Goal: Task Accomplishment & Management: Use online tool/utility

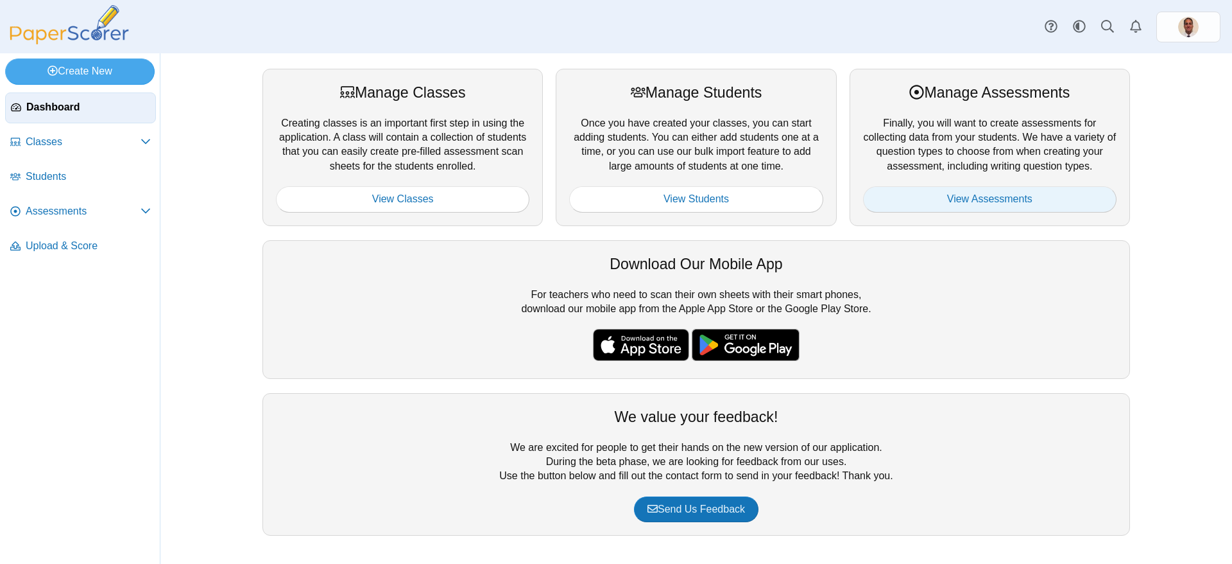
click at [992, 193] on link "View Assessments" at bounding box center [990, 199] width 254 height 26
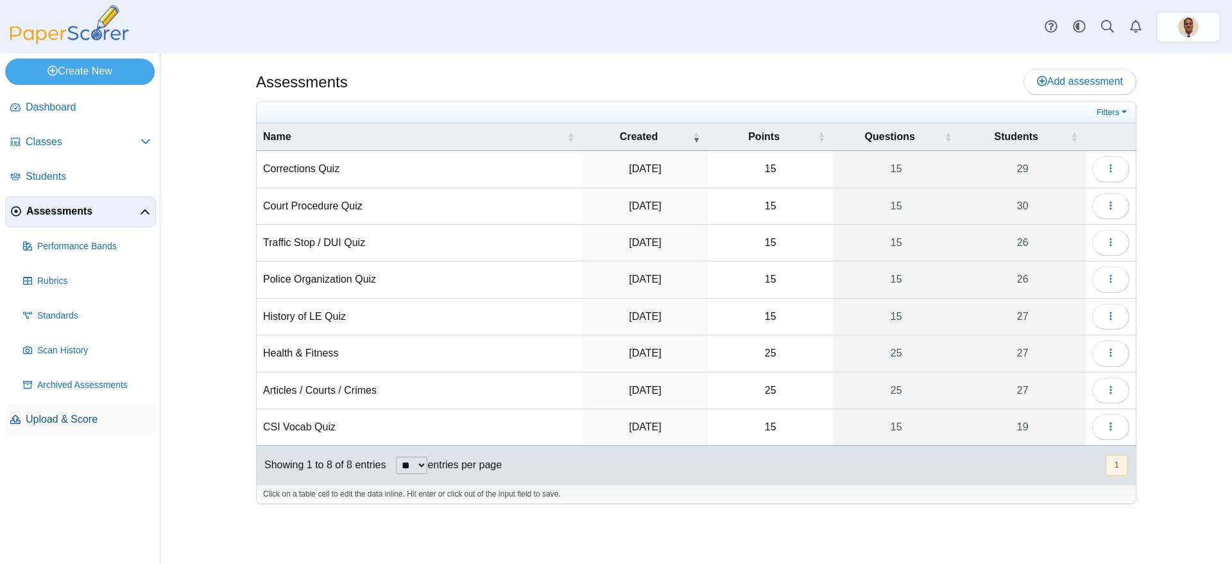
click at [69, 417] on span "Upload & Score" at bounding box center [88, 419] width 125 height 14
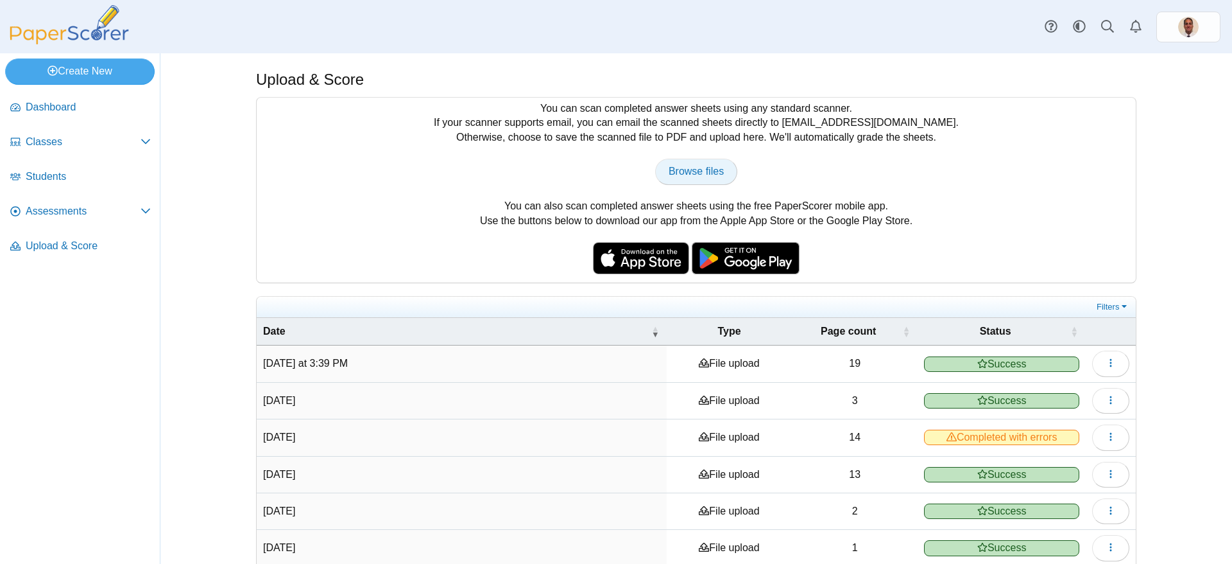
click at [691, 178] on link "Browse files" at bounding box center [696, 172] width 82 height 26
type input "**********"
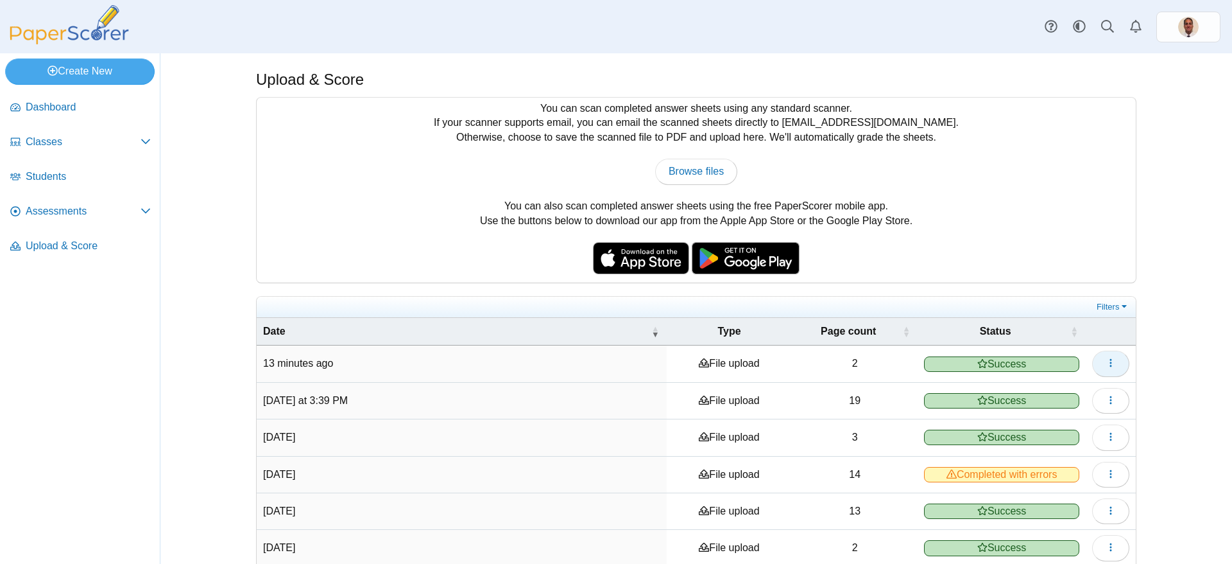
click at [1110, 366] on icon "button" at bounding box center [1111, 362] width 10 height 10
click at [58, 206] on span "Assessments" at bounding box center [83, 211] width 115 height 14
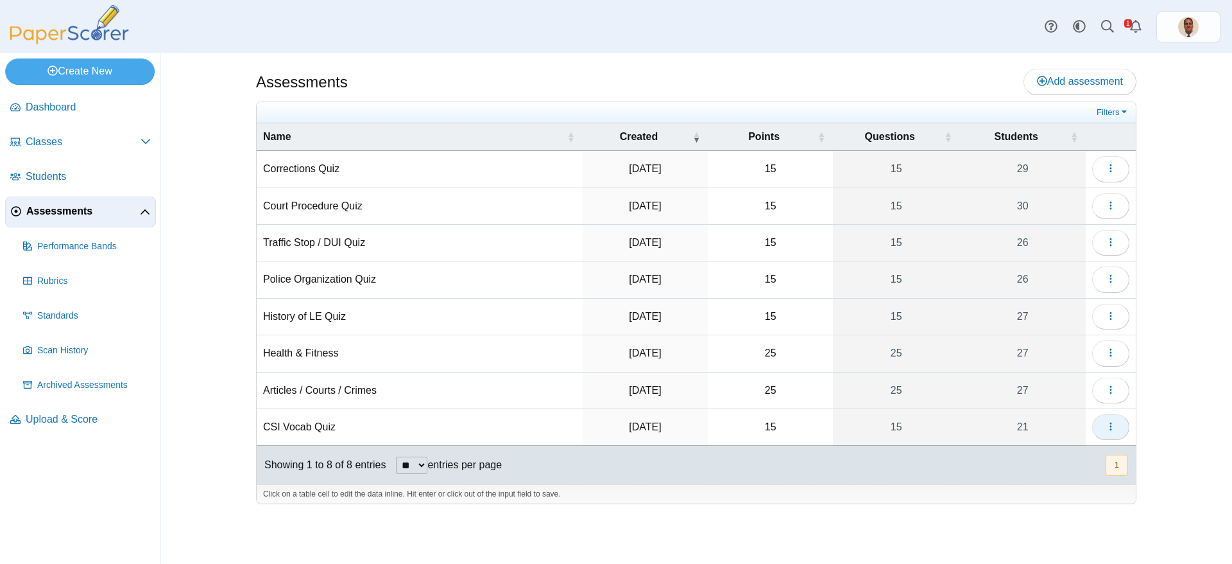
click at [1106, 424] on icon "button" at bounding box center [1111, 426] width 10 height 10
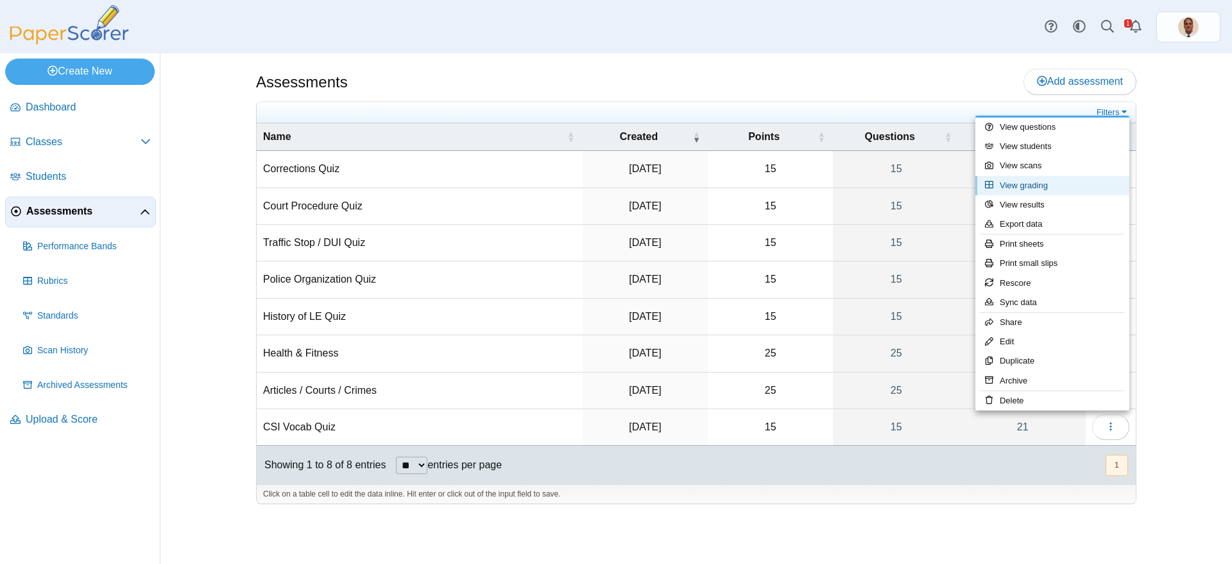
click at [1040, 184] on link "View grading" at bounding box center [1053, 185] width 154 height 19
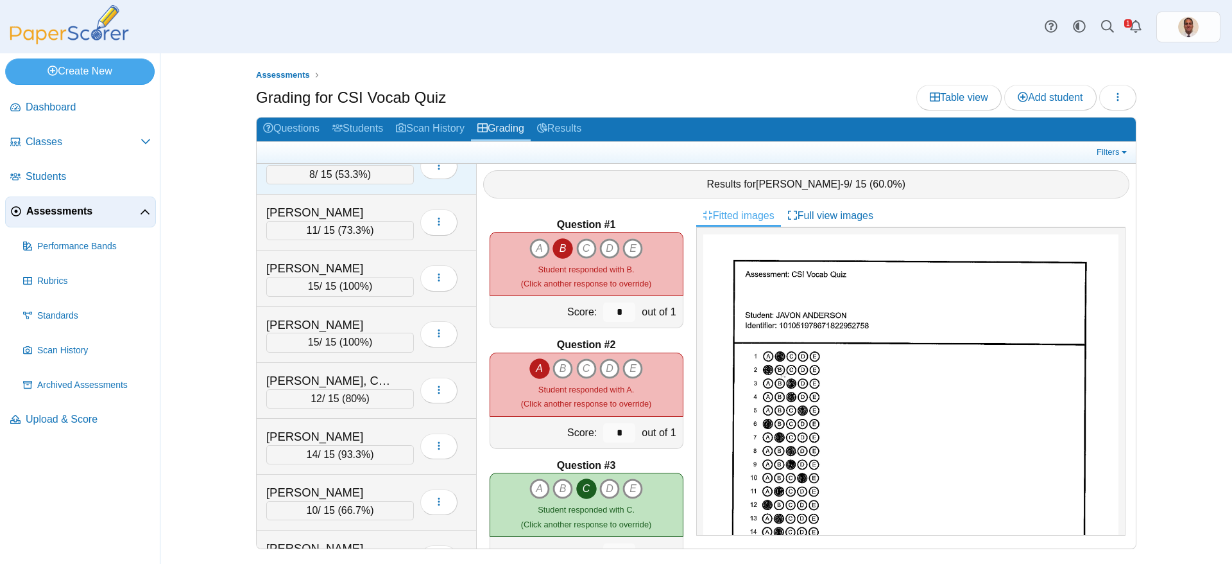
scroll to position [257, 0]
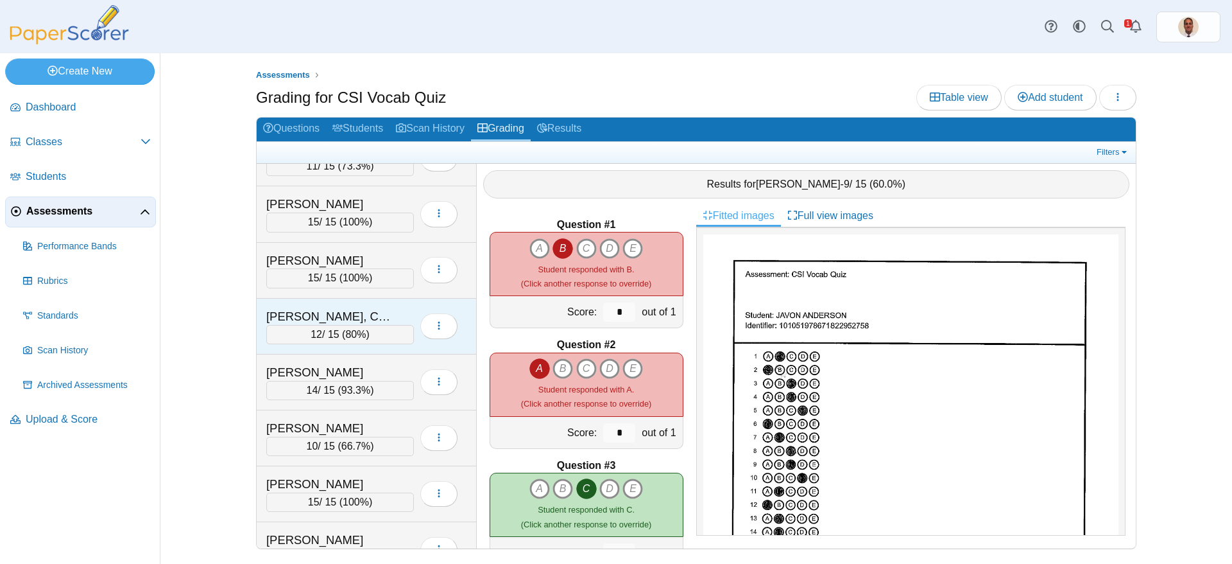
click at [389, 321] on div "[PERSON_NAME], CAYDEN" at bounding box center [330, 316] width 128 height 17
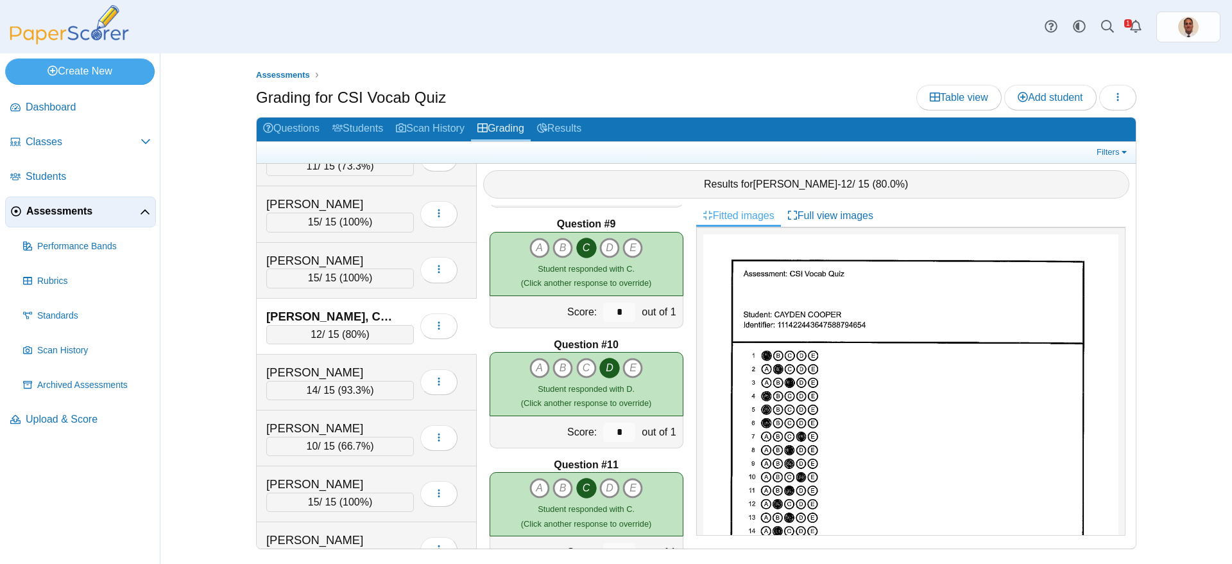
scroll to position [1486, 0]
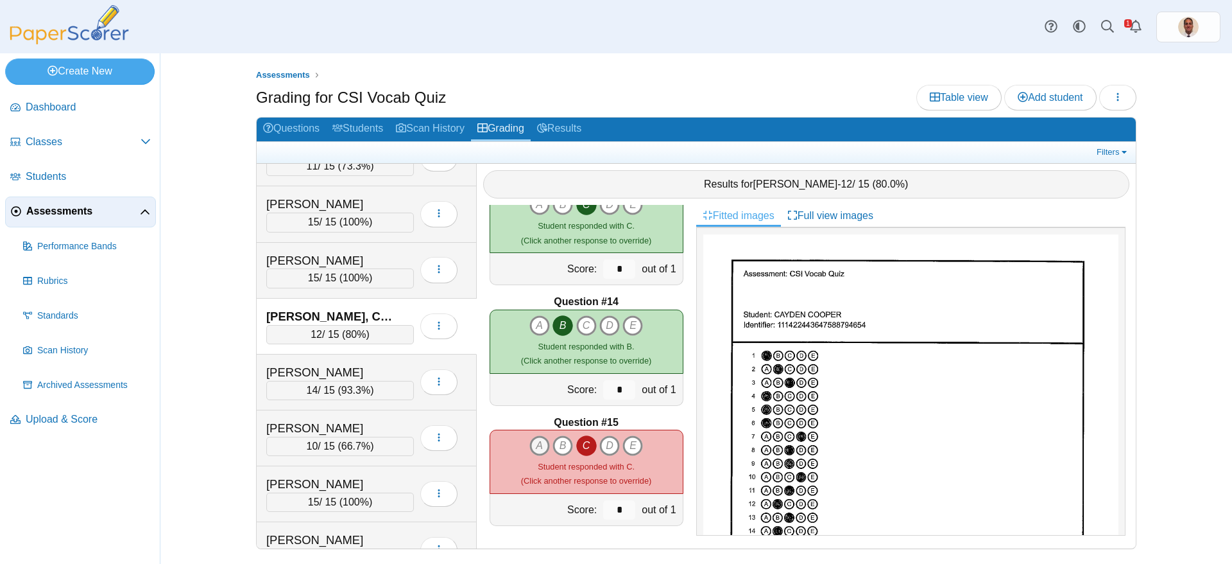
click at [538, 440] on icon "A" at bounding box center [539, 445] width 21 height 21
click at [556, 445] on icon "B" at bounding box center [563, 445] width 21 height 21
click at [605, 447] on icon "D" at bounding box center [609, 445] width 21 height 21
click at [629, 445] on icon "E" at bounding box center [633, 445] width 21 height 21
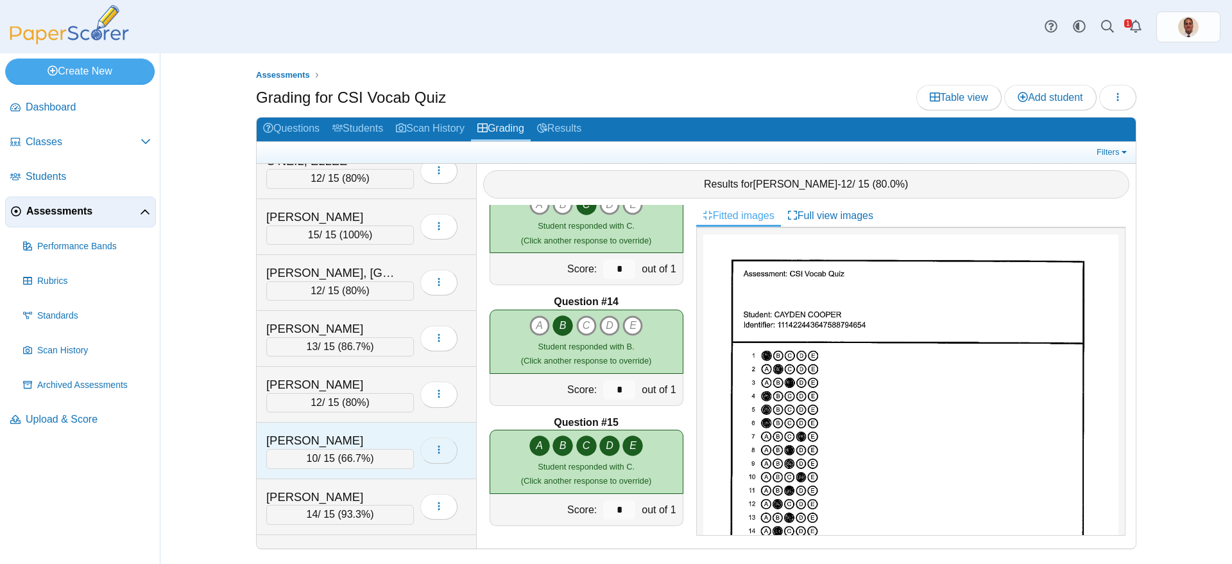
scroll to position [725, 0]
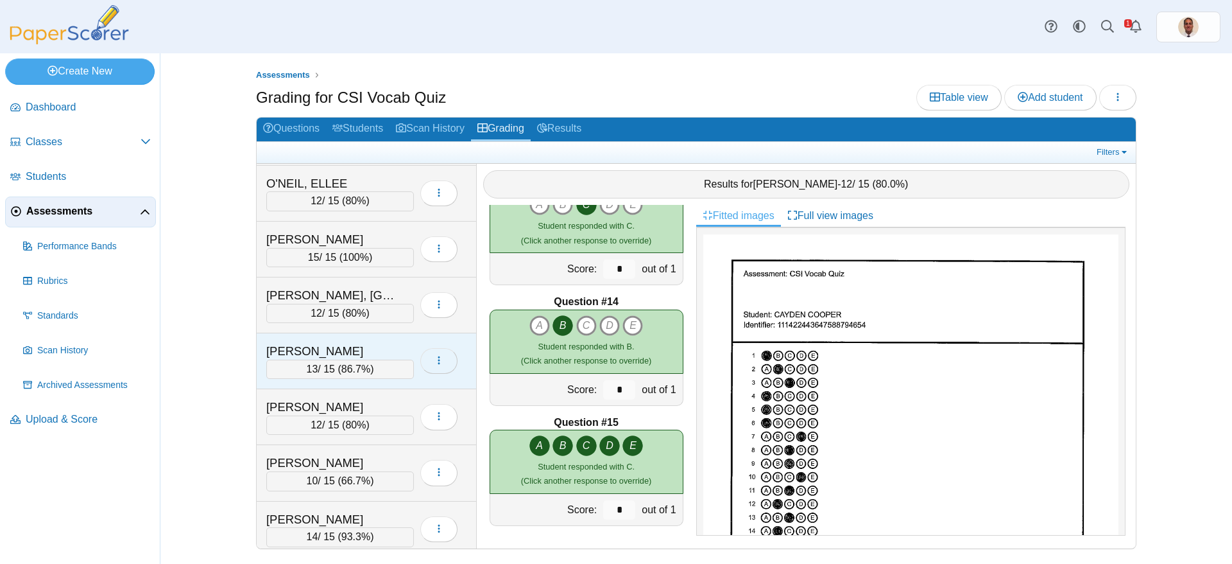
click at [439, 361] on use "button" at bounding box center [439, 360] width 2 height 8
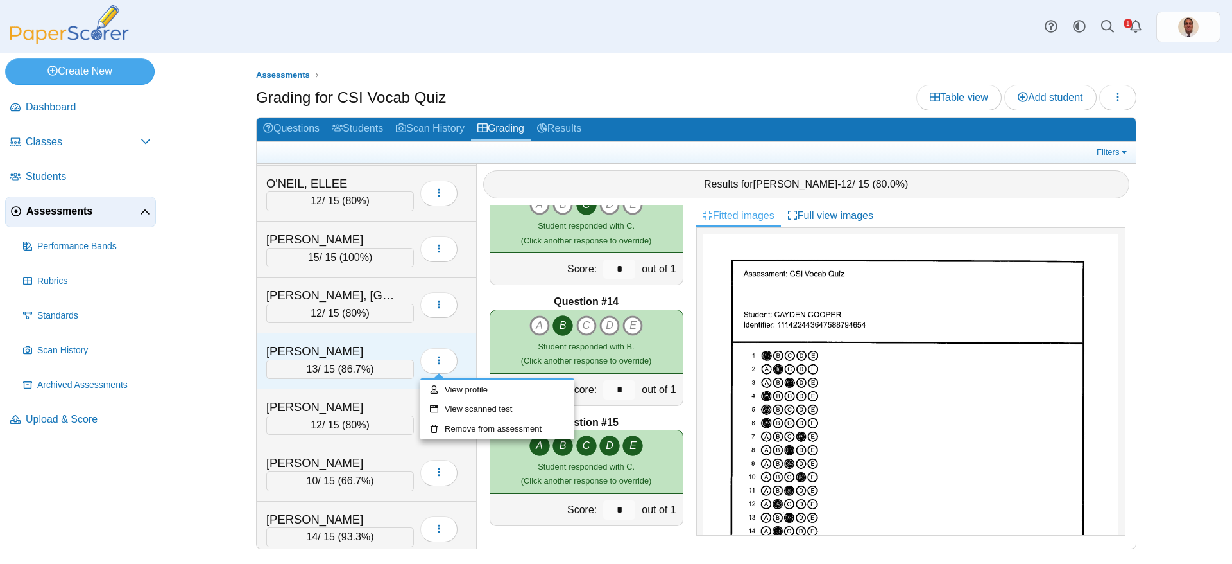
click at [400, 351] on div "[PERSON_NAME]" at bounding box center [340, 351] width 148 height 17
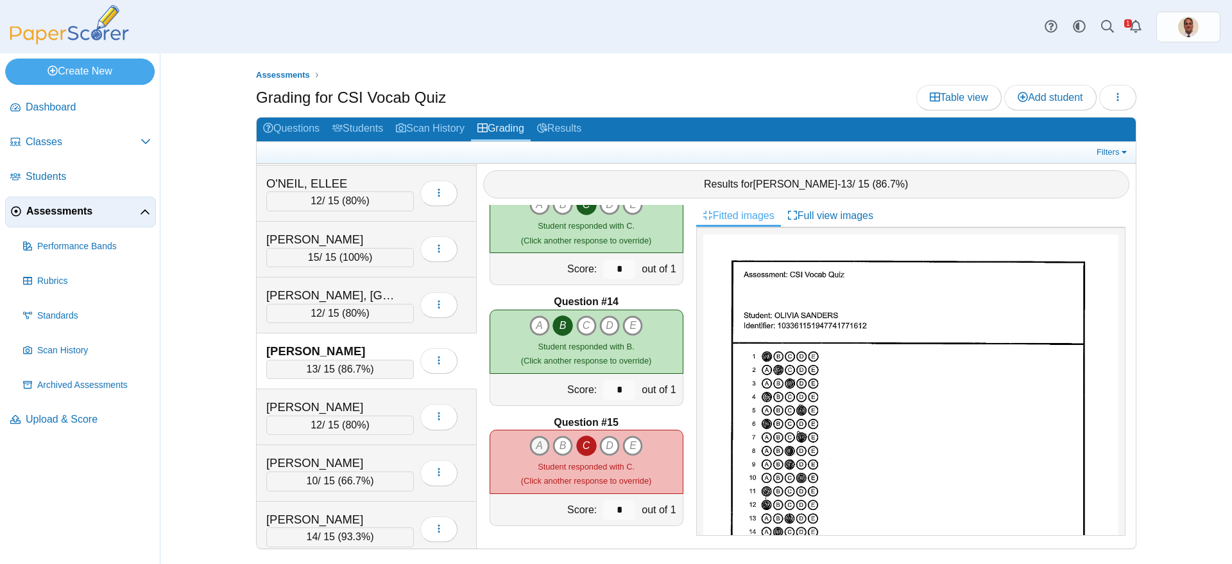
click at [535, 448] on icon "A" at bounding box center [539, 445] width 21 height 21
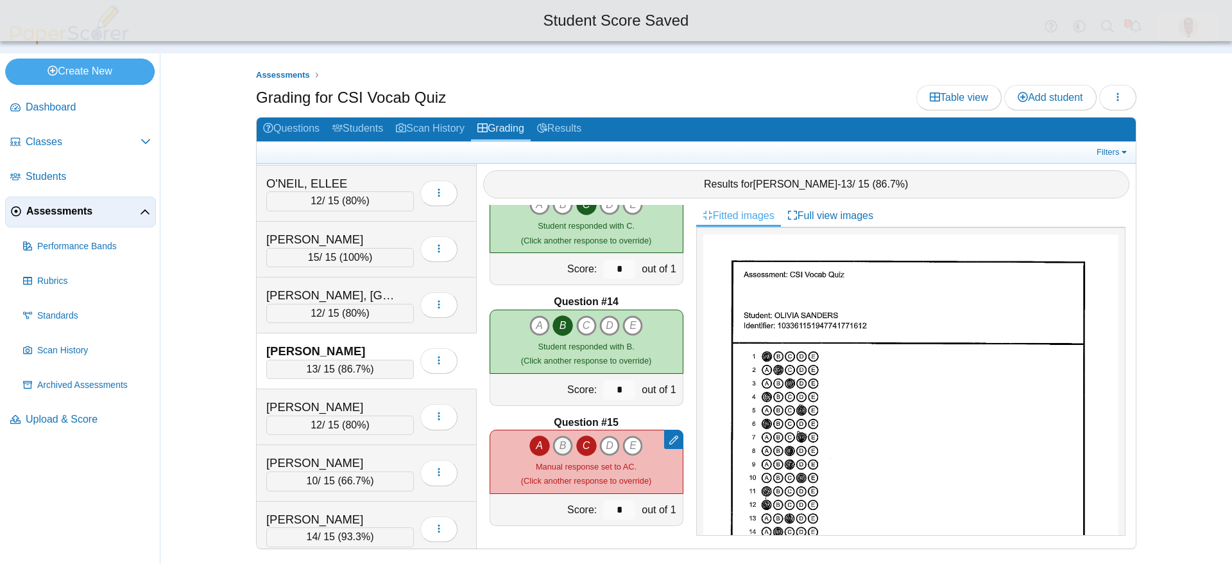
click at [556, 448] on icon "B" at bounding box center [563, 445] width 21 height 21
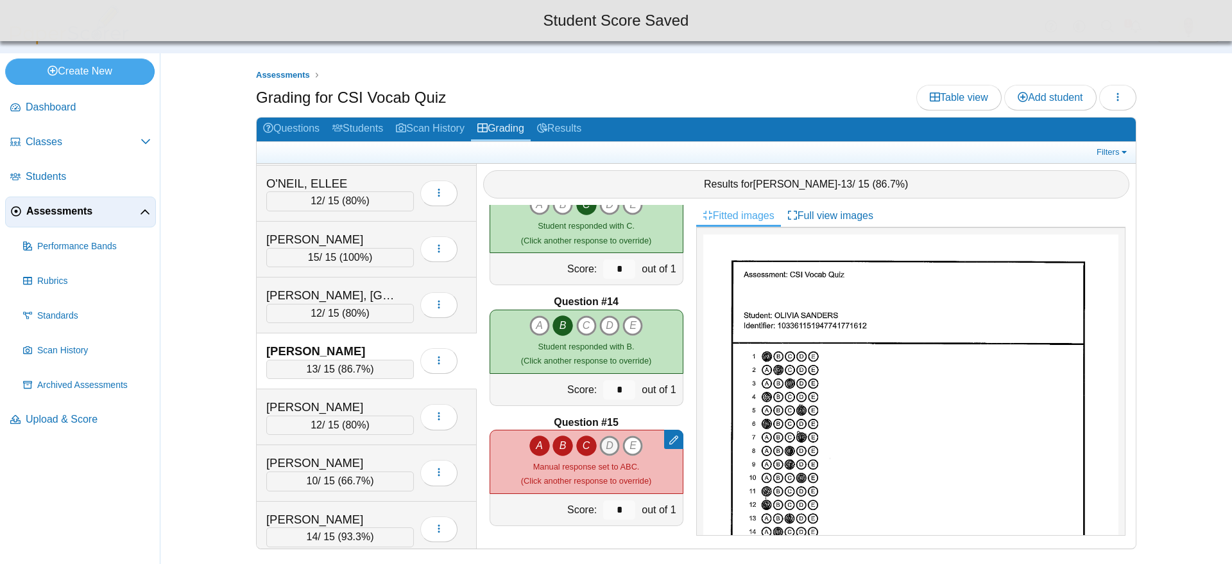
click at [601, 446] on icon "D" at bounding box center [609, 445] width 21 height 21
click at [626, 446] on icon "E" at bounding box center [633, 445] width 21 height 21
type input "*"
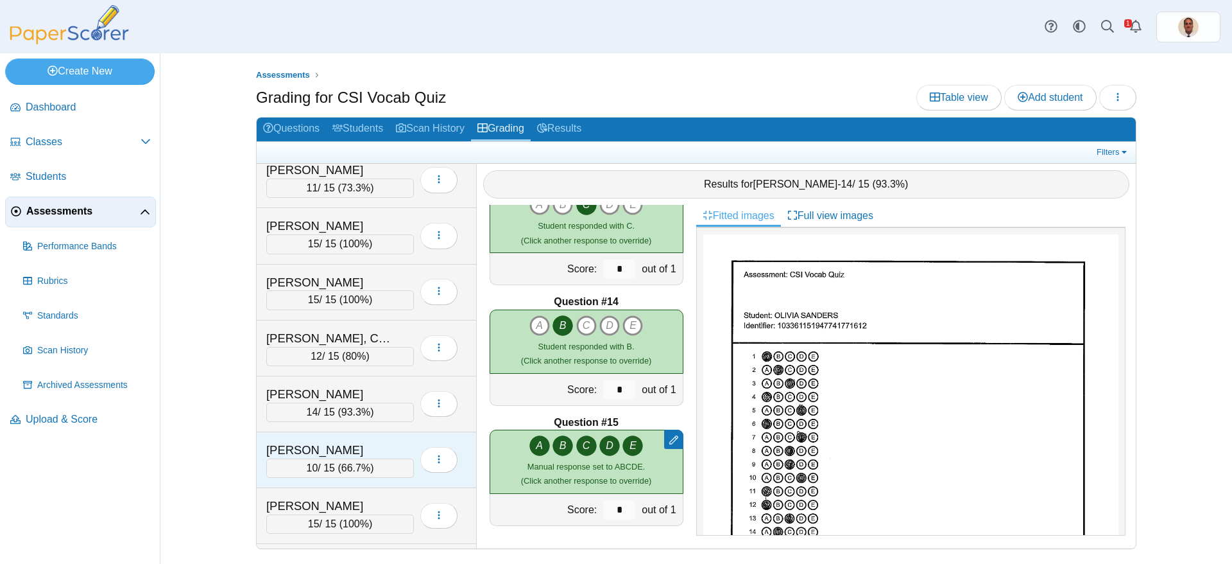
scroll to position [212, 0]
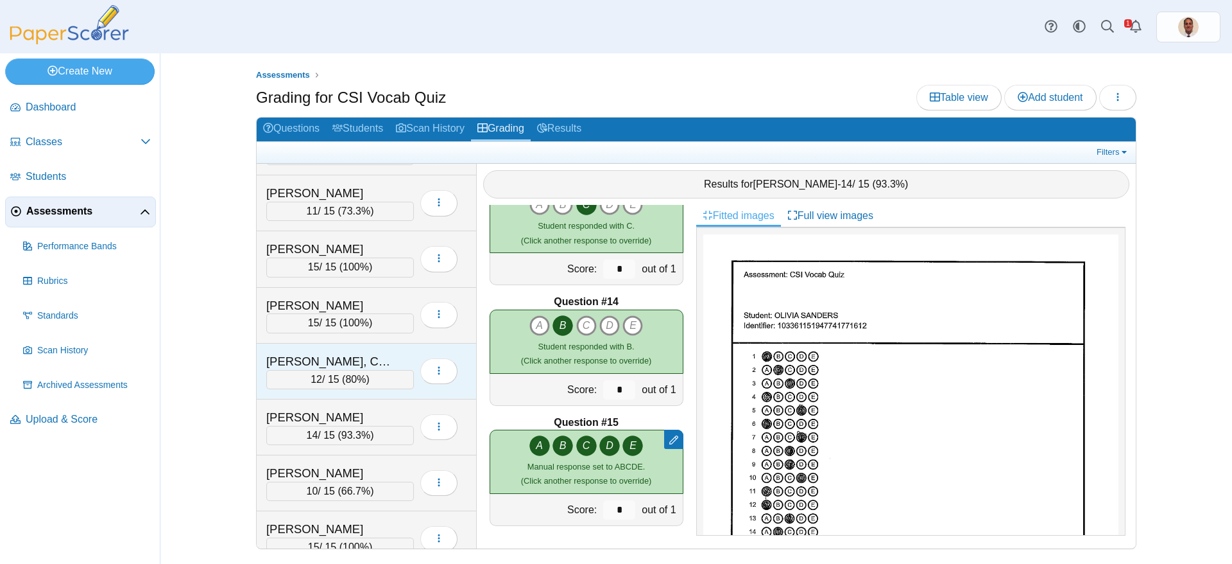
click at [383, 364] on div "[PERSON_NAME], CAYDEN" at bounding box center [330, 361] width 128 height 17
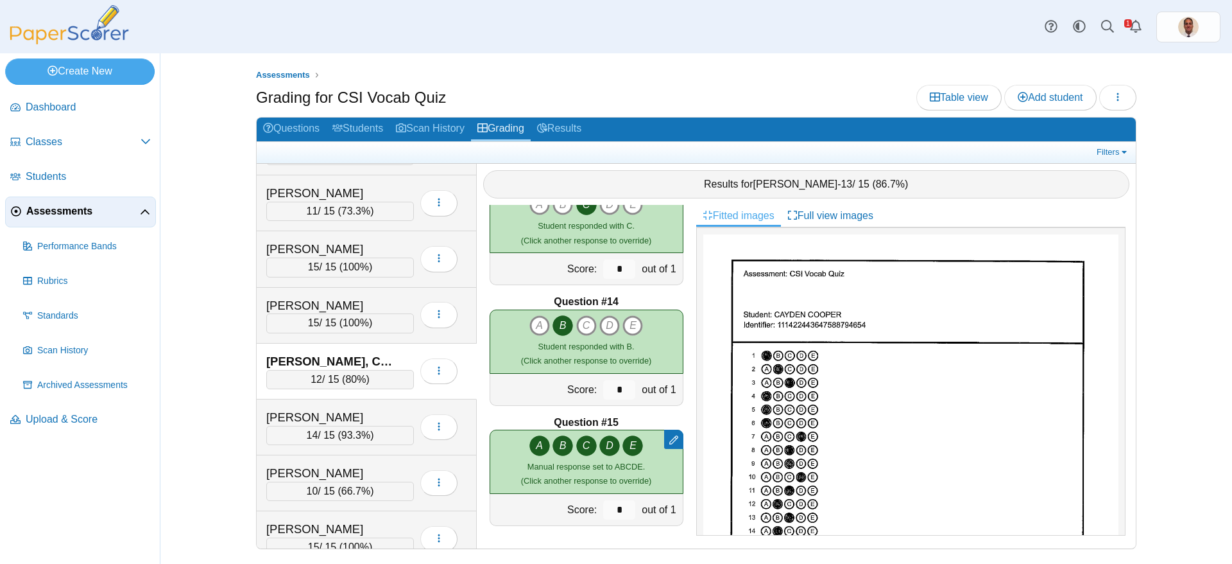
scroll to position [1294, 0]
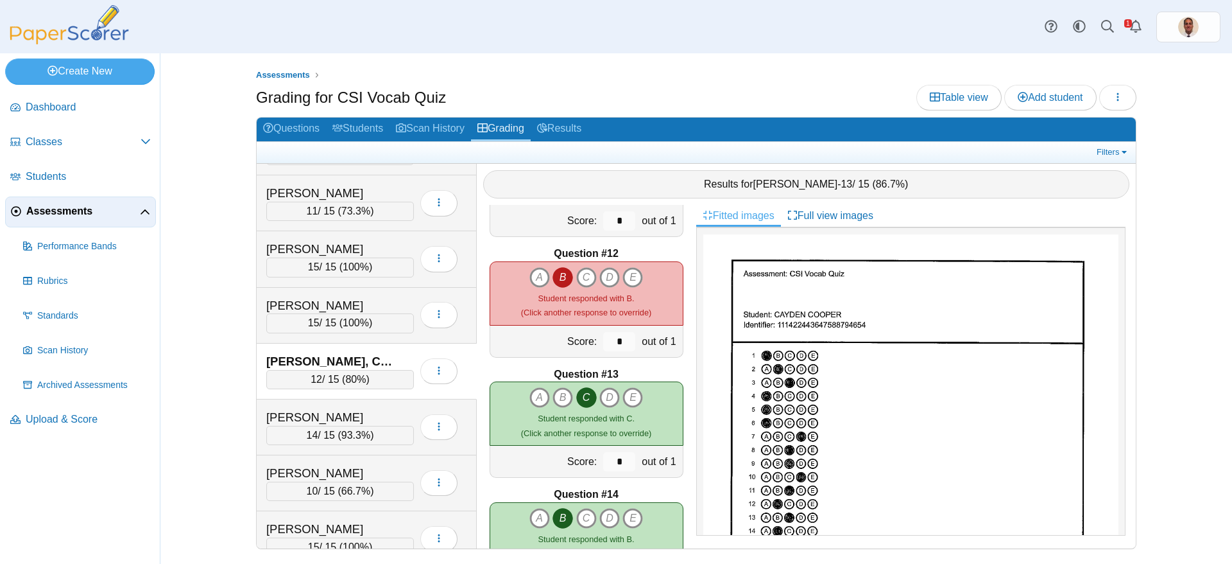
click at [389, 370] on div "12 / 15 ( 80% )" at bounding box center [340, 379] width 148 height 19
